Goal: Task Accomplishment & Management: Use online tool/utility

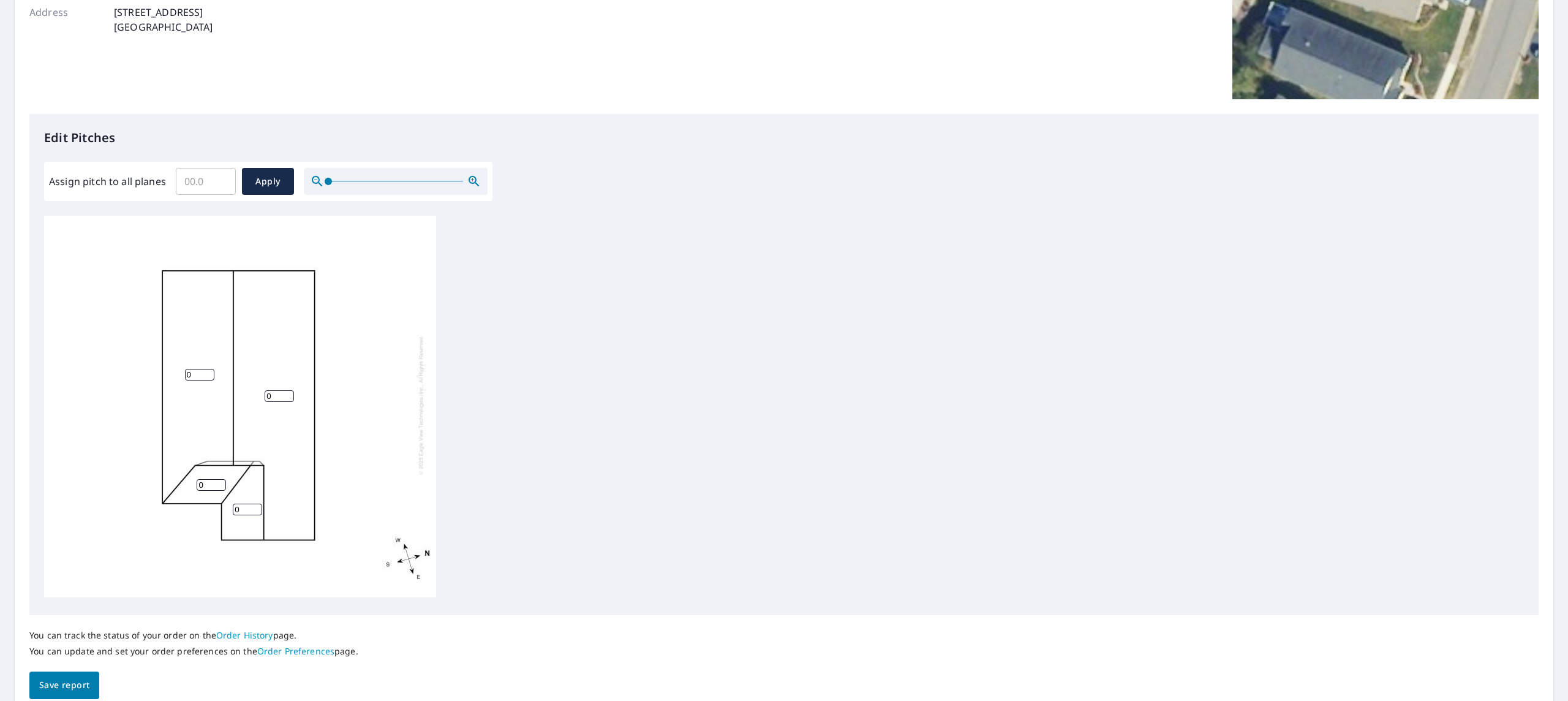
scroll to position [225, 0]
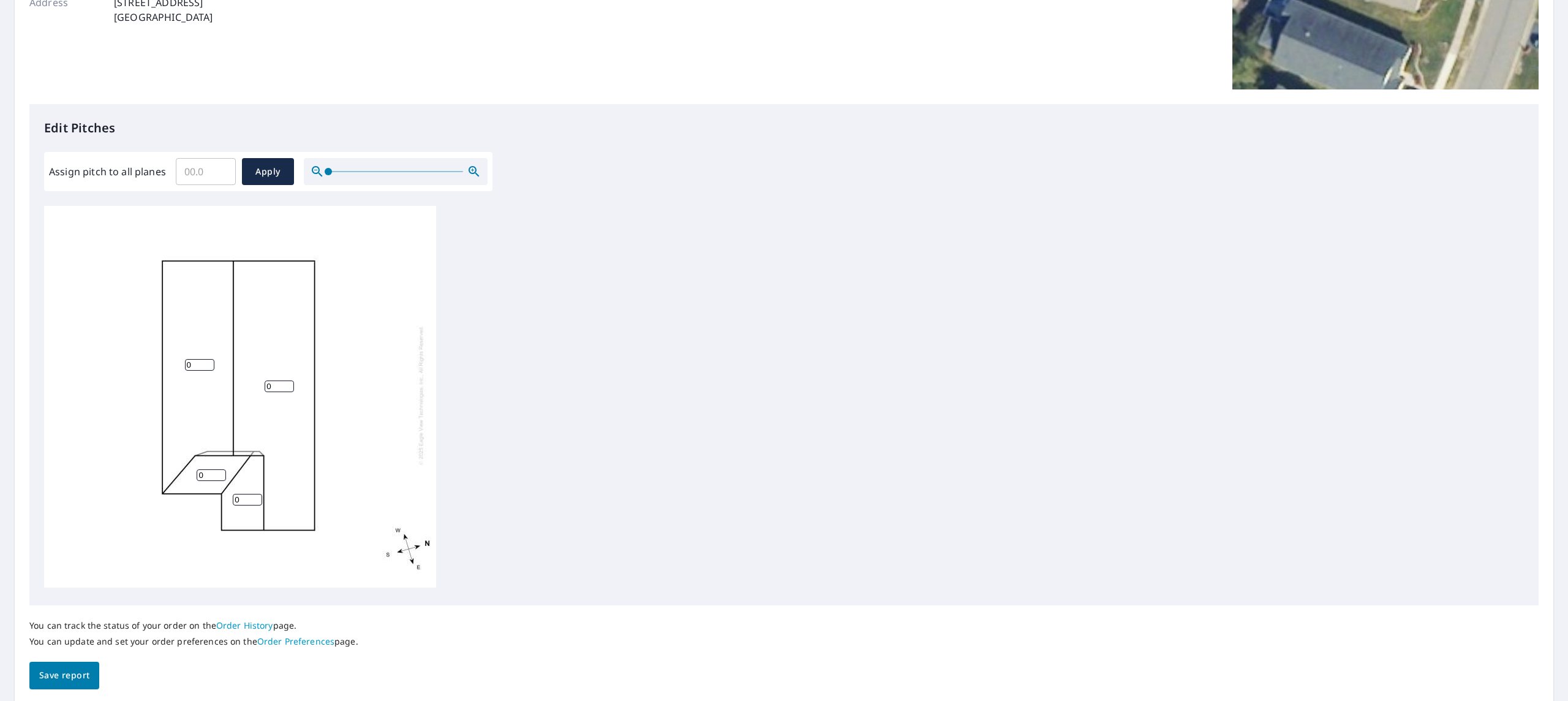
drag, startPoint x: 188, startPoint y: 364, endPoint x: 173, endPoint y: 363, distance: 15.0
click at [173, 363] on div "0 0 0 0" at bounding box center [240, 395] width 392 height 384
type input "7"
drag, startPoint x: 269, startPoint y: 385, endPoint x: 241, endPoint y: 384, distance: 28.0
click at [243, 384] on div "0 7 0 0" at bounding box center [240, 395] width 392 height 384
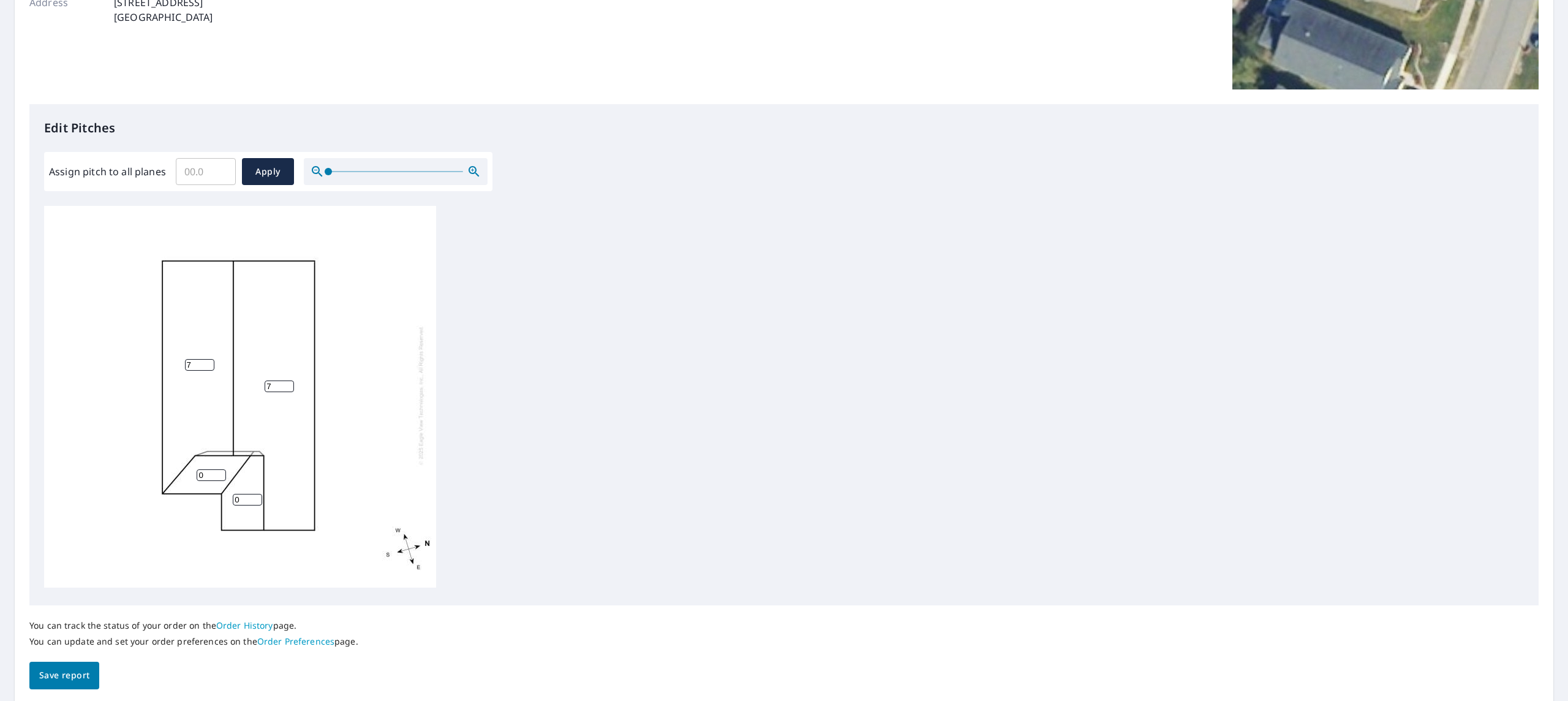
type input "7"
click at [173, 477] on div "7 7 0 0" at bounding box center [240, 395] width 392 height 384
type input "4"
drag, startPoint x: 232, startPoint y: 504, endPoint x: 224, endPoint y: 504, distance: 8.0
click at [224, 504] on div "7 7 0 4" at bounding box center [240, 395] width 392 height 384
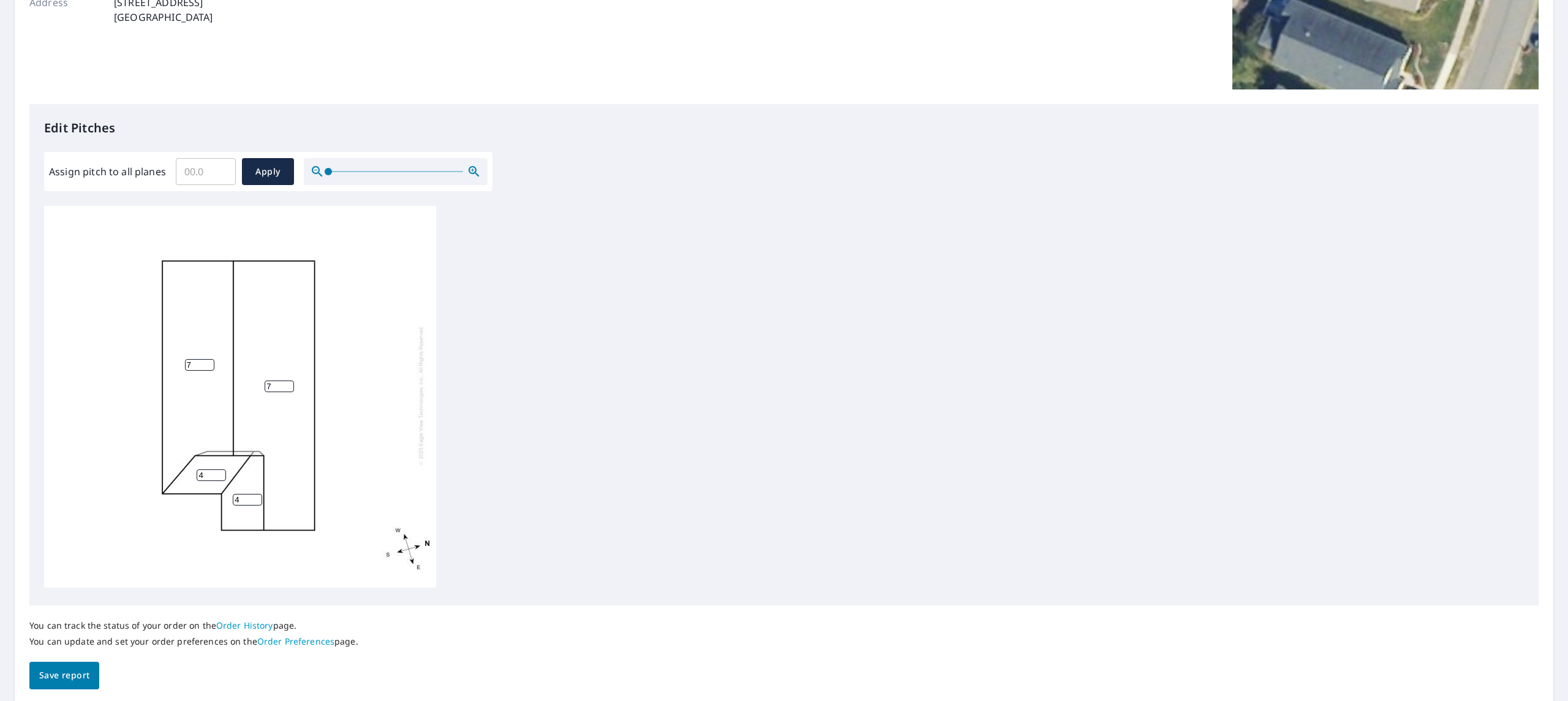
type input "4"
click at [76, 670] on span "Save report" at bounding box center [64, 675] width 50 height 15
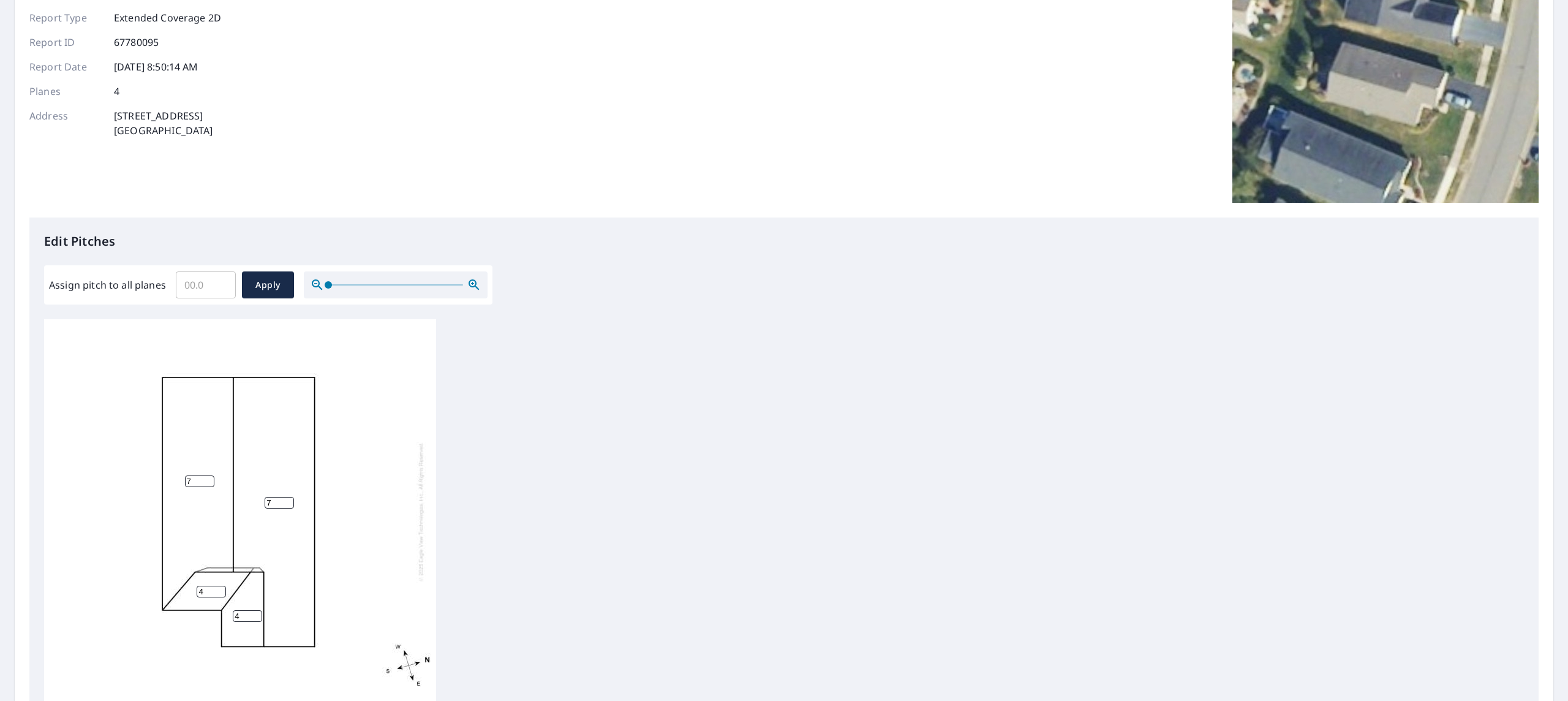
scroll to position [0, 0]
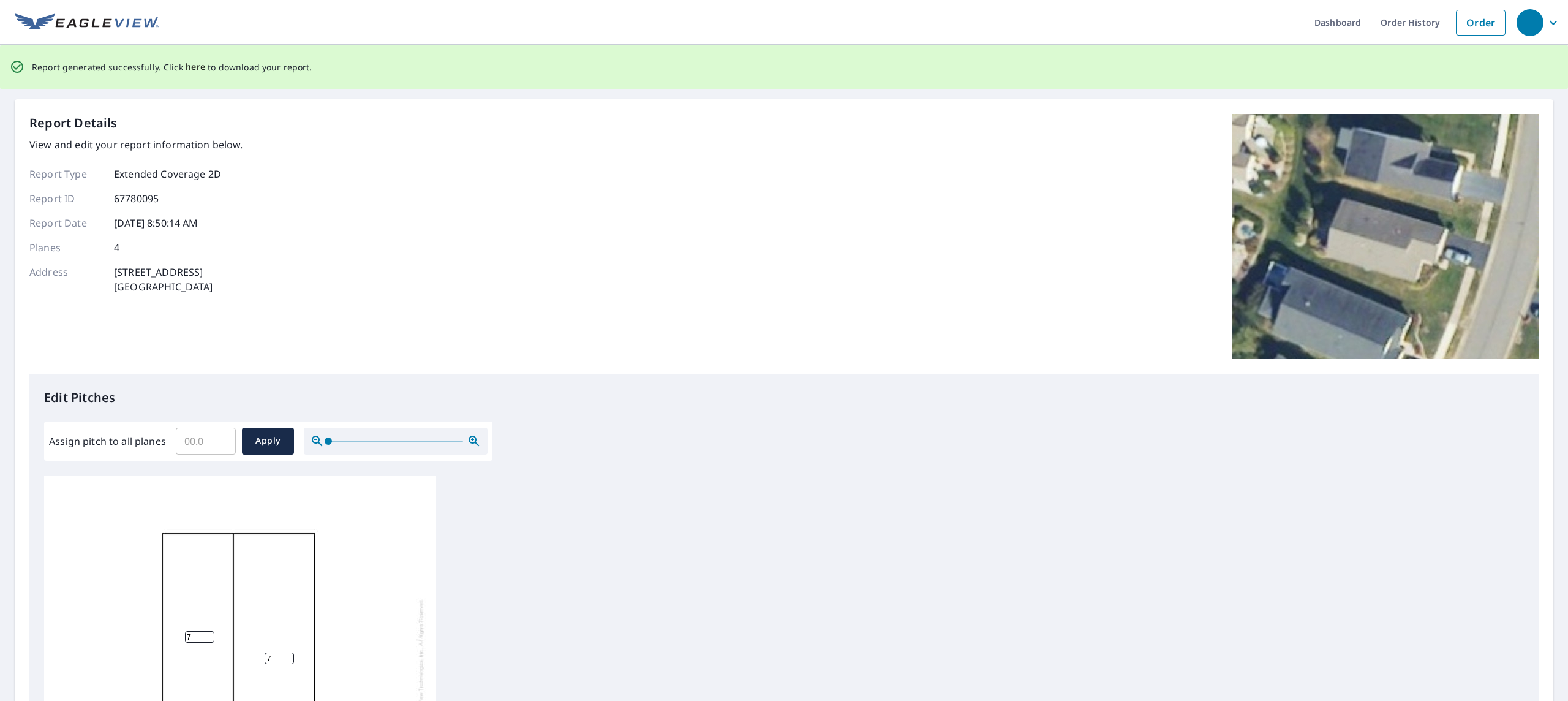
click at [190, 66] on span "here" at bounding box center [196, 67] width 20 height 15
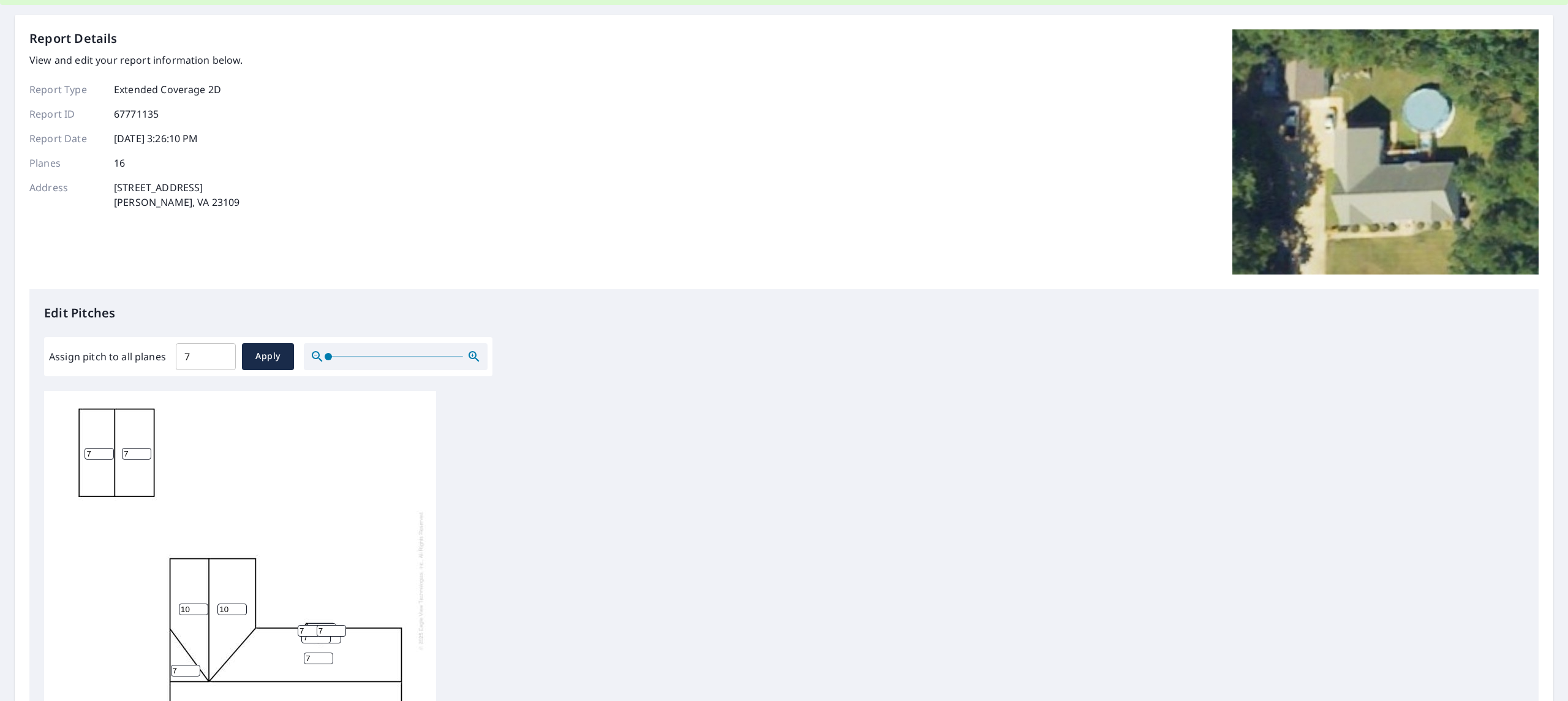
scroll to position [204, 0]
